Goal: Task Accomplishment & Management: Manage account settings

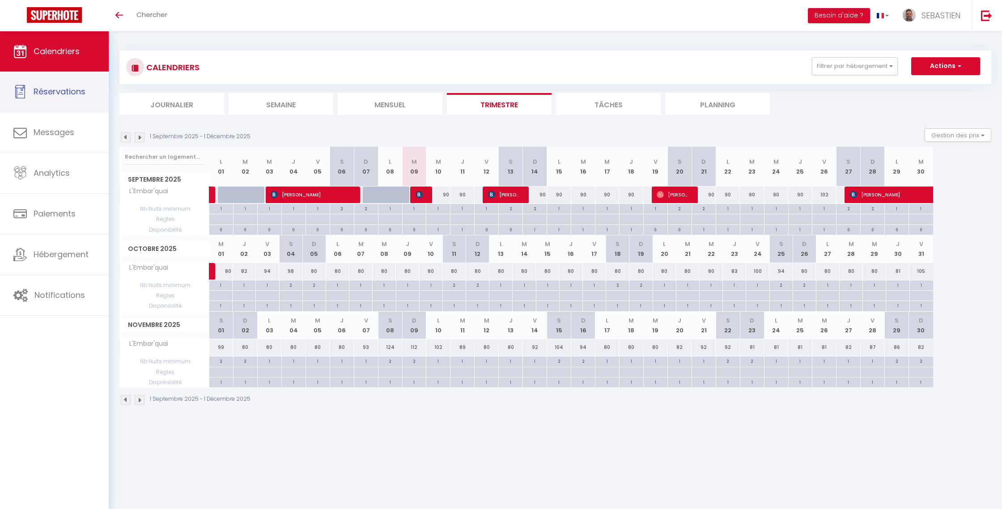
select select
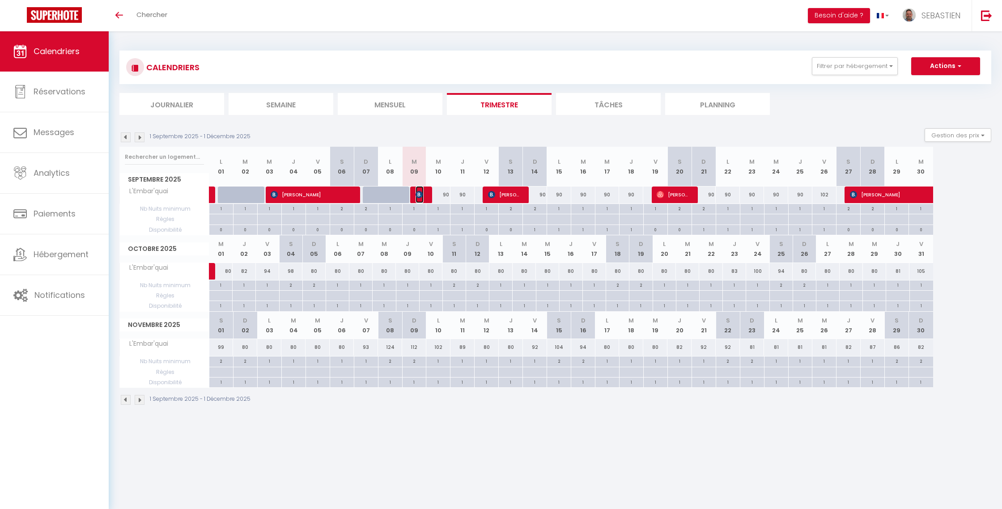
click at [420, 193] on img at bounding box center [418, 194] width 7 height 7
select select "OK"
select select "0"
select select "1"
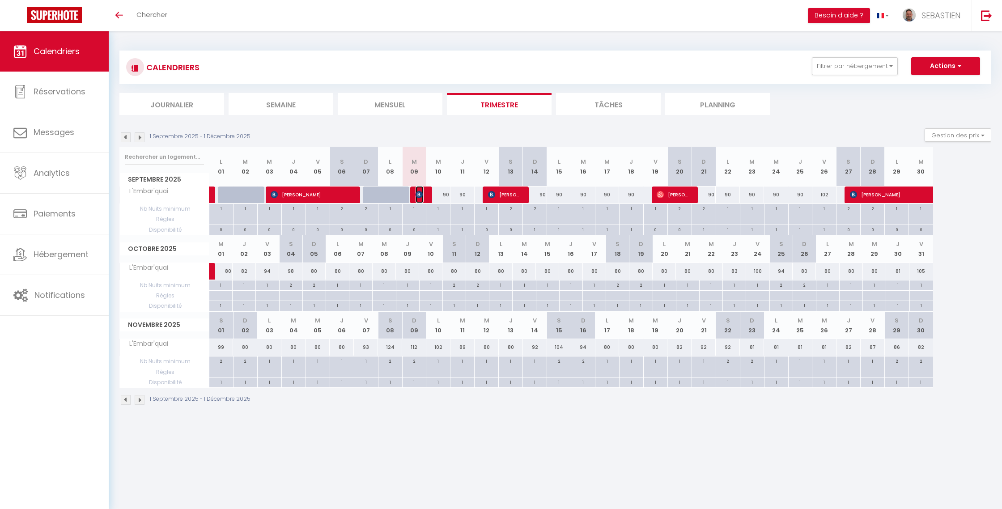
select select "1"
select select
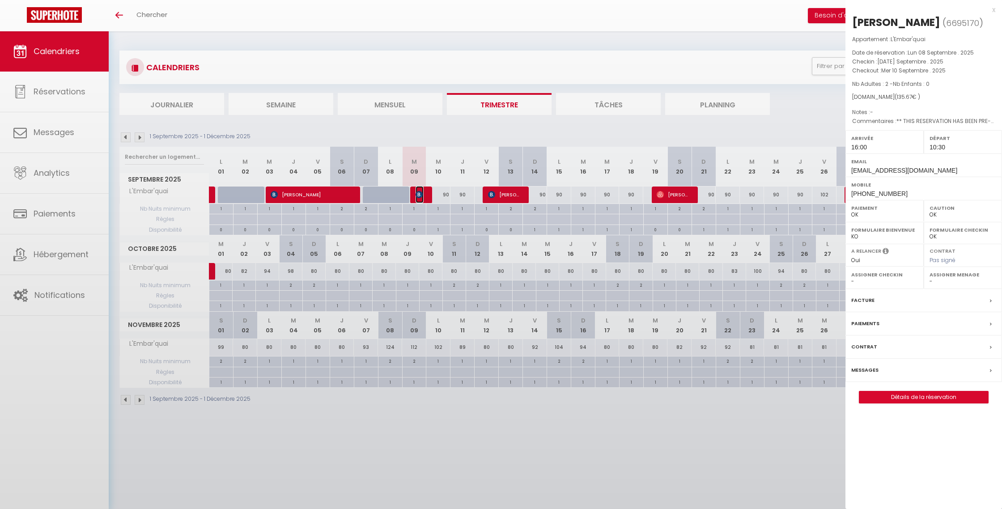
select select "41416"
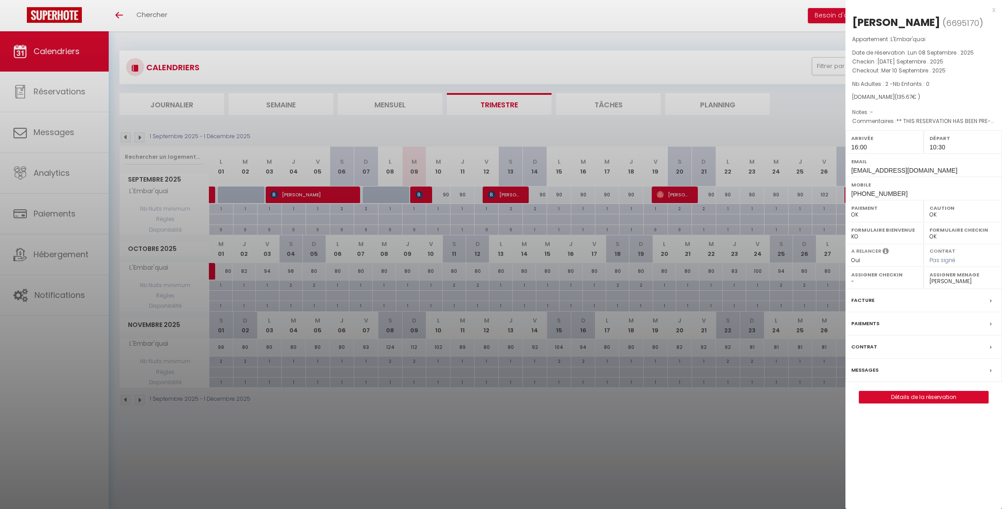
click at [871, 375] on label "Messages" at bounding box center [864, 369] width 27 height 9
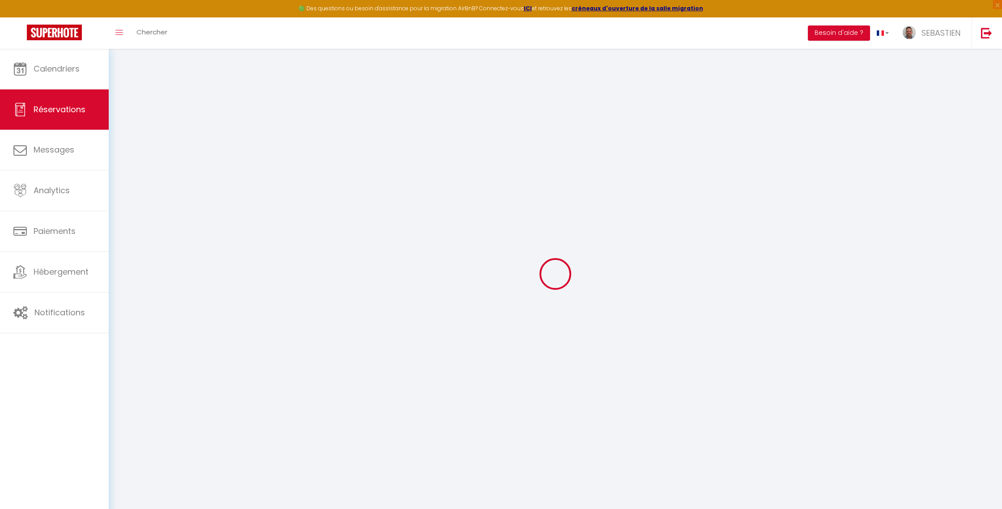
select select
checkbox input "false"
select select
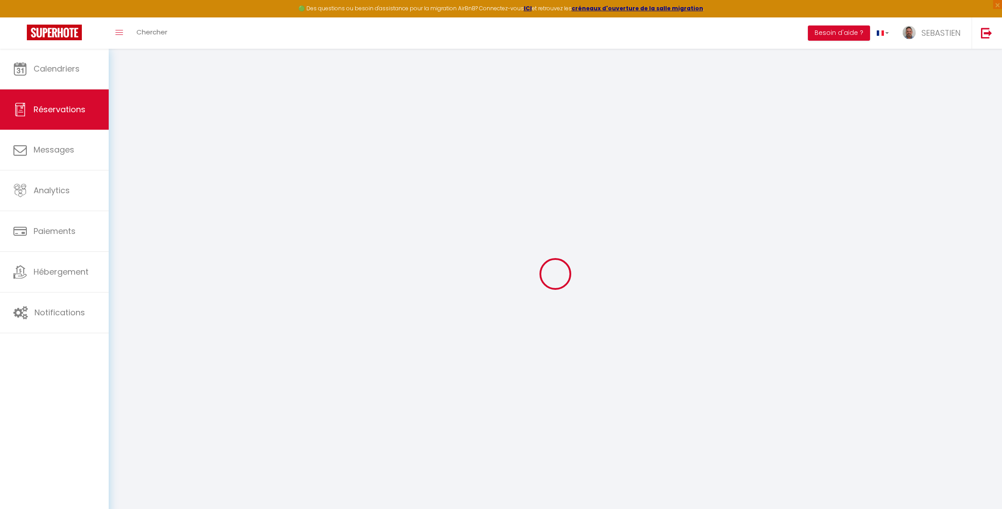
checkbox input "false"
type textarea "** THIS RESERVATION HAS BEEN PRE-PAID ** BOOKING NOTE : Payment charge is EUR 1…"
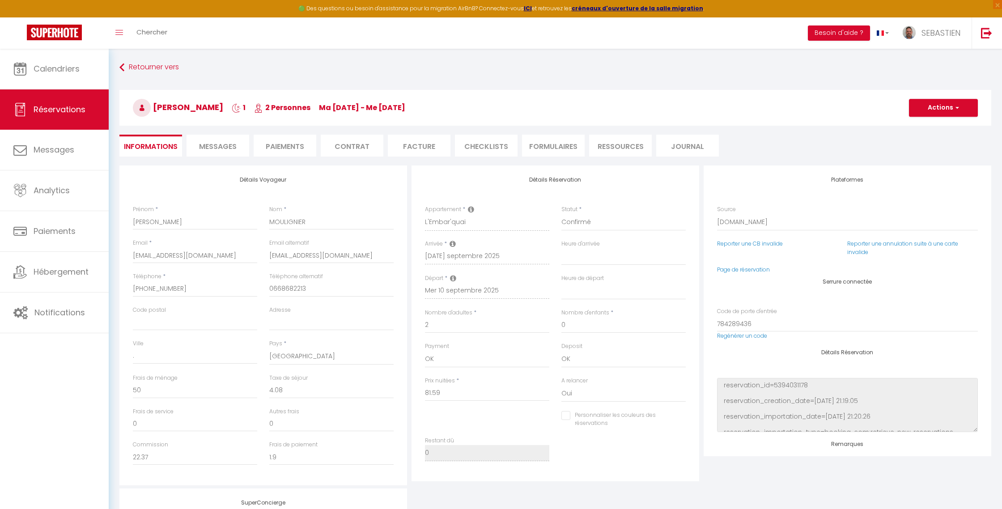
scroll to position [916, 0]
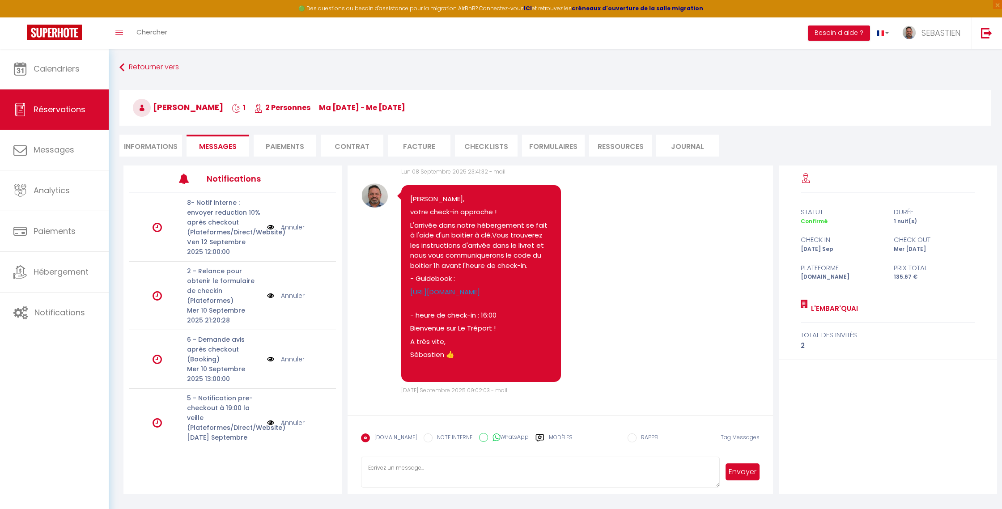
click at [290, 292] on link "Annuler" at bounding box center [293, 296] width 24 height 10
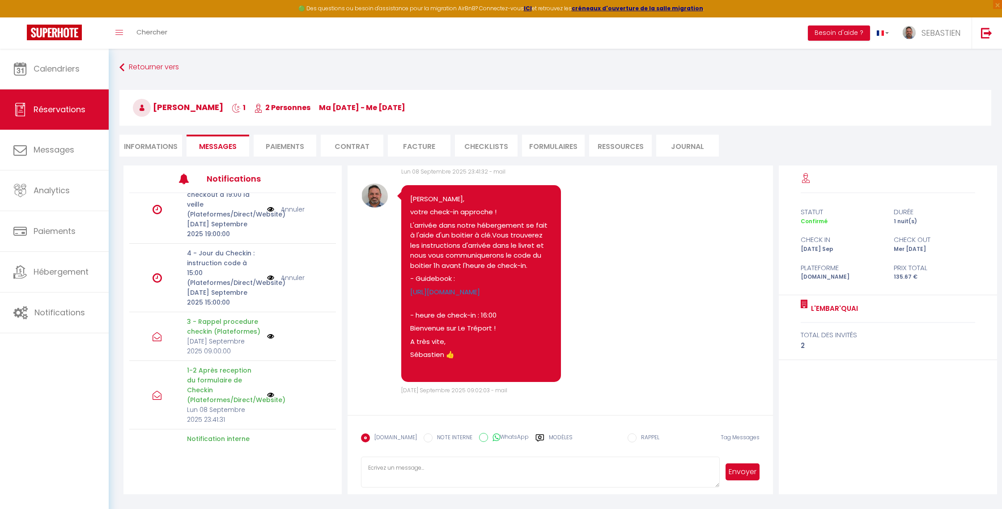
scroll to position [148, 0]
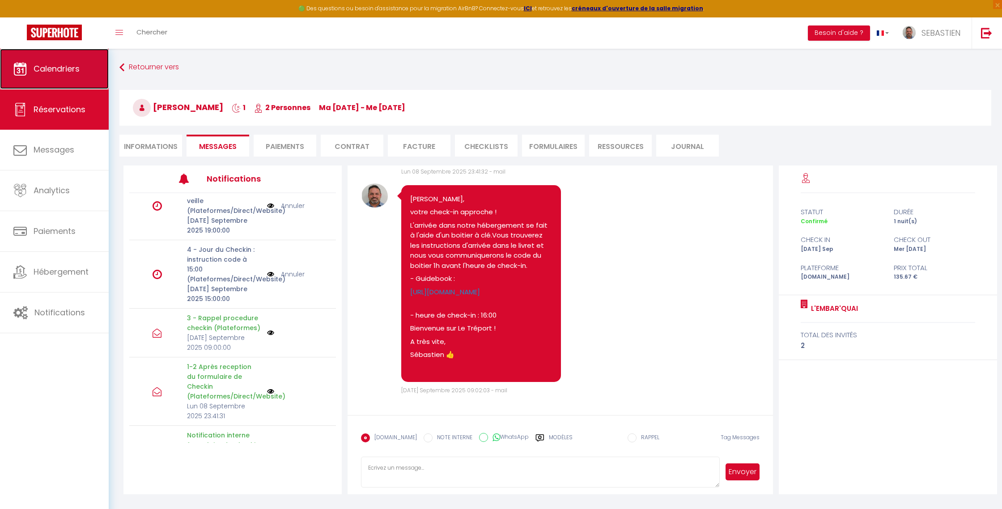
click at [45, 75] on link "Calendriers" at bounding box center [54, 69] width 109 height 40
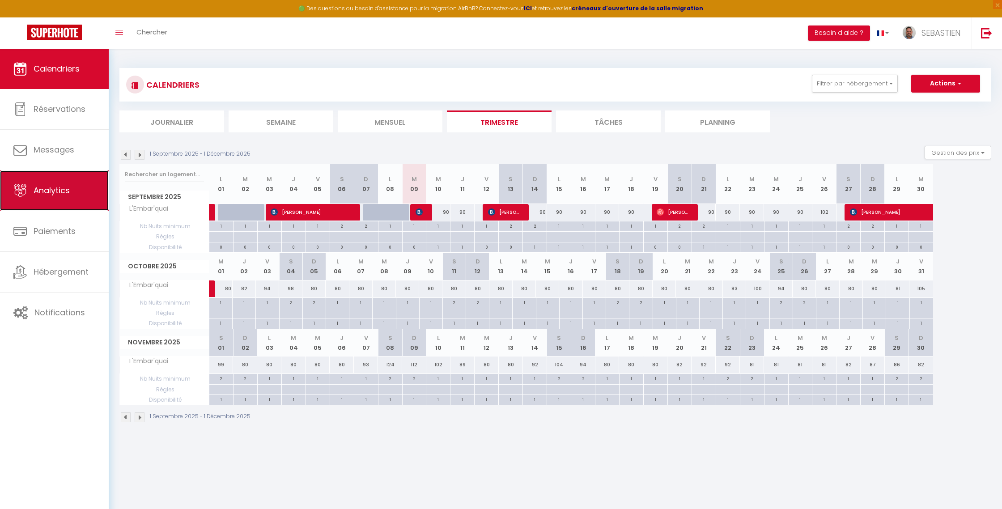
click at [59, 201] on link "Analytics" at bounding box center [54, 190] width 109 height 40
select select "2025"
select select "9"
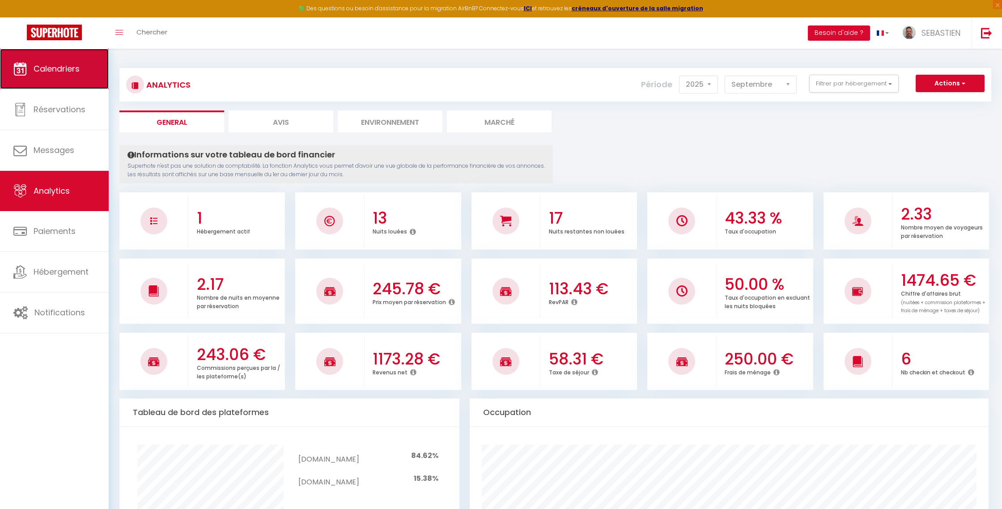
click at [49, 73] on span "Calendriers" at bounding box center [57, 68] width 46 height 11
